Goal: Entertainment & Leisure: Consume media (video, audio)

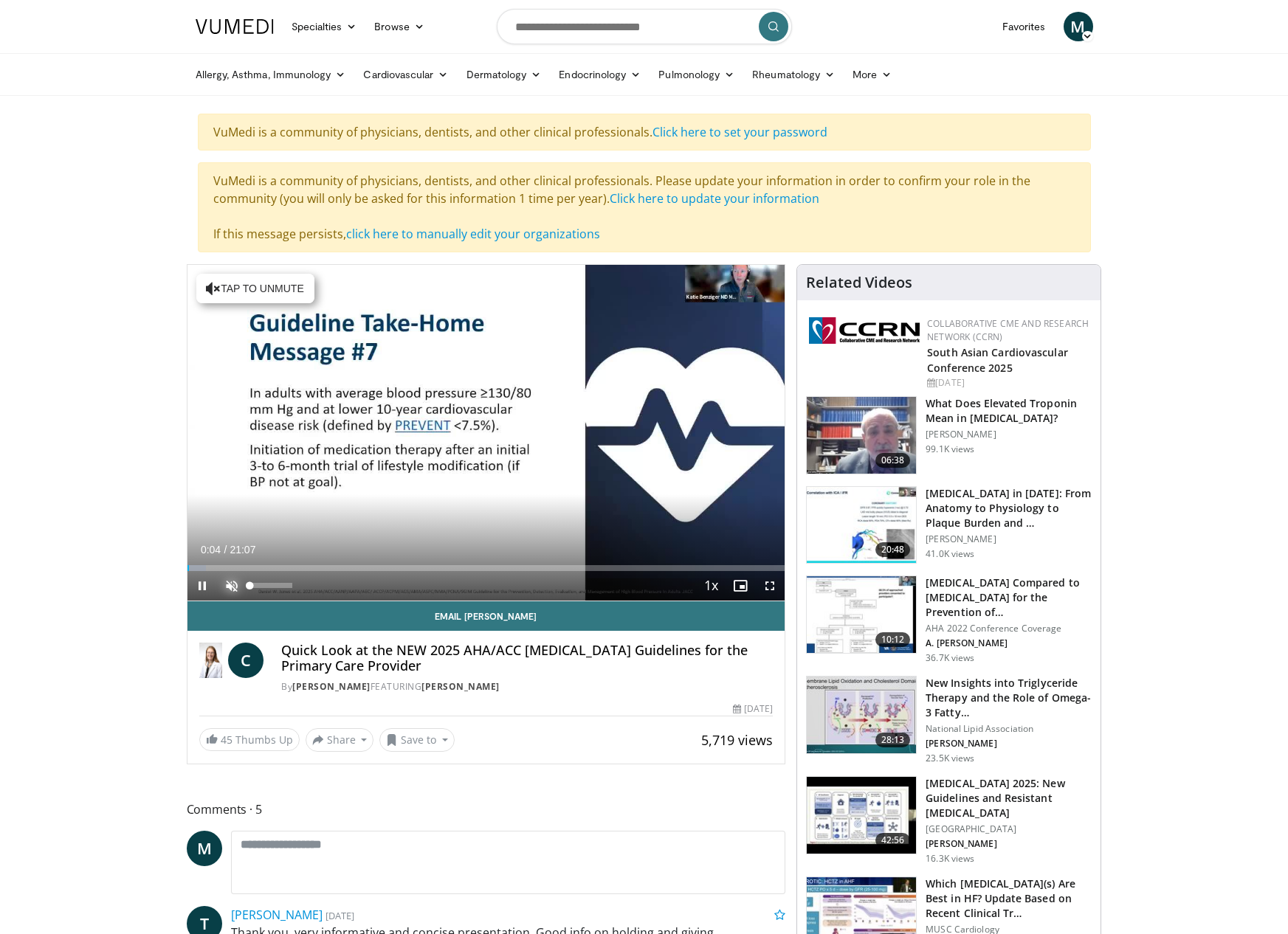
click at [221, 589] on span "Video Player" at bounding box center [232, 586] width 30 height 30
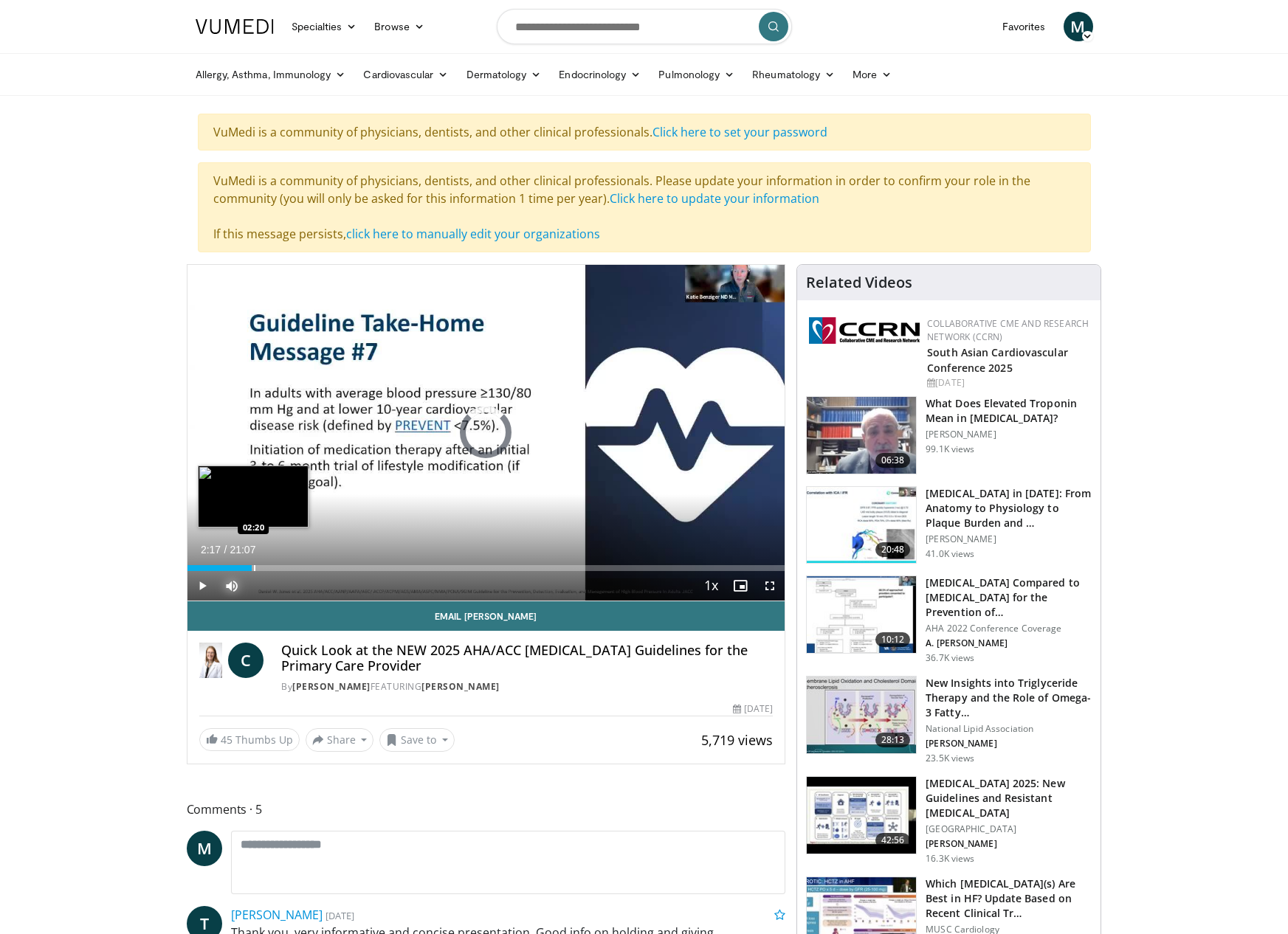
click at [251, 566] on div "Loaded : 3.91% 00:06 02:20" at bounding box center [486, 569] width 598 height 6
click at [291, 566] on div "Progress Bar" at bounding box center [291, 569] width 2 height 6
